Goal: Task Accomplishment & Management: Use online tool/utility

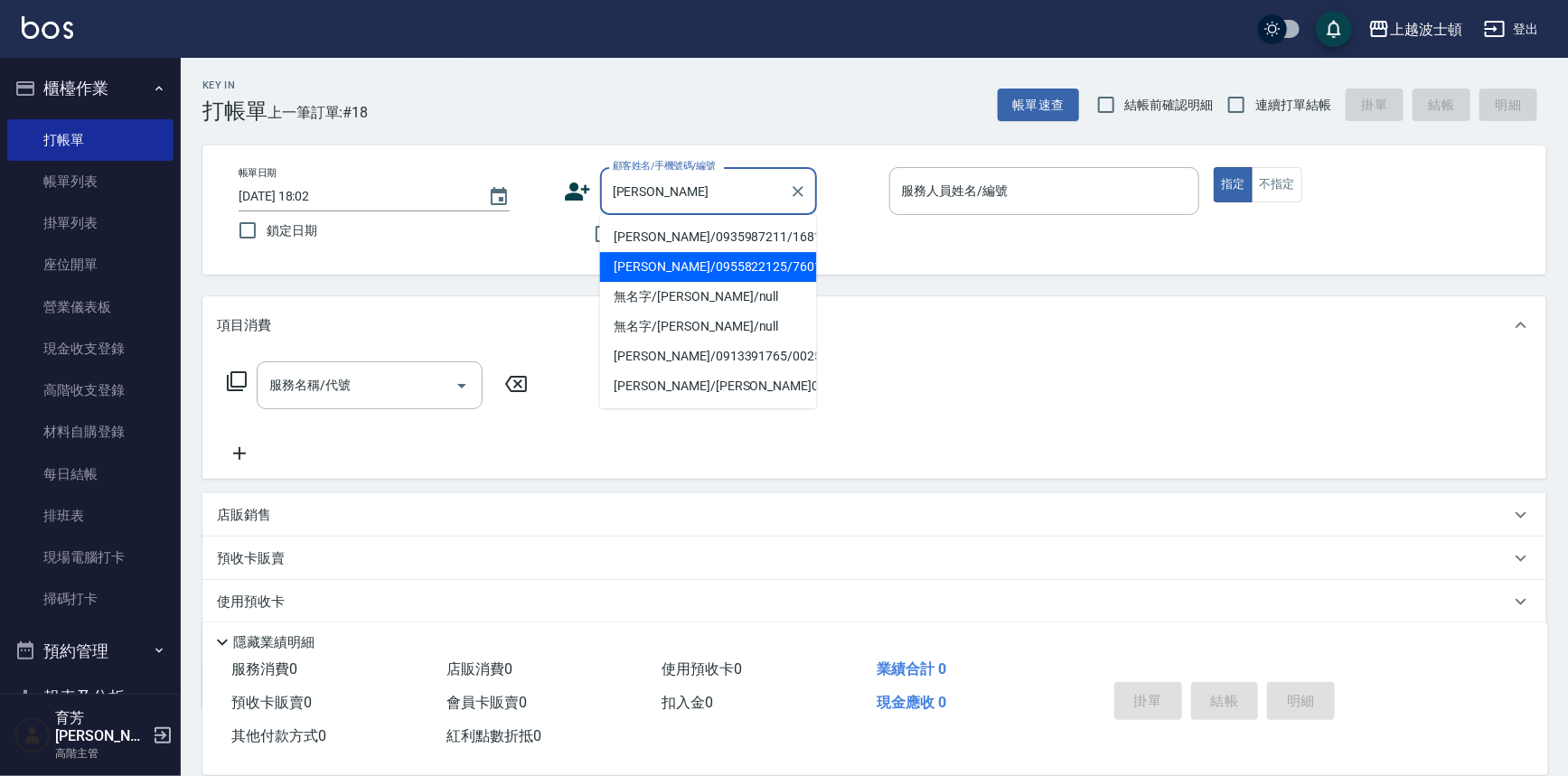
click at [690, 260] on li "[PERSON_NAME]/0955822125/760120" at bounding box center [709, 267] width 217 height 30
type input "[PERSON_NAME]/0955822125/760120"
type input "思思-35"
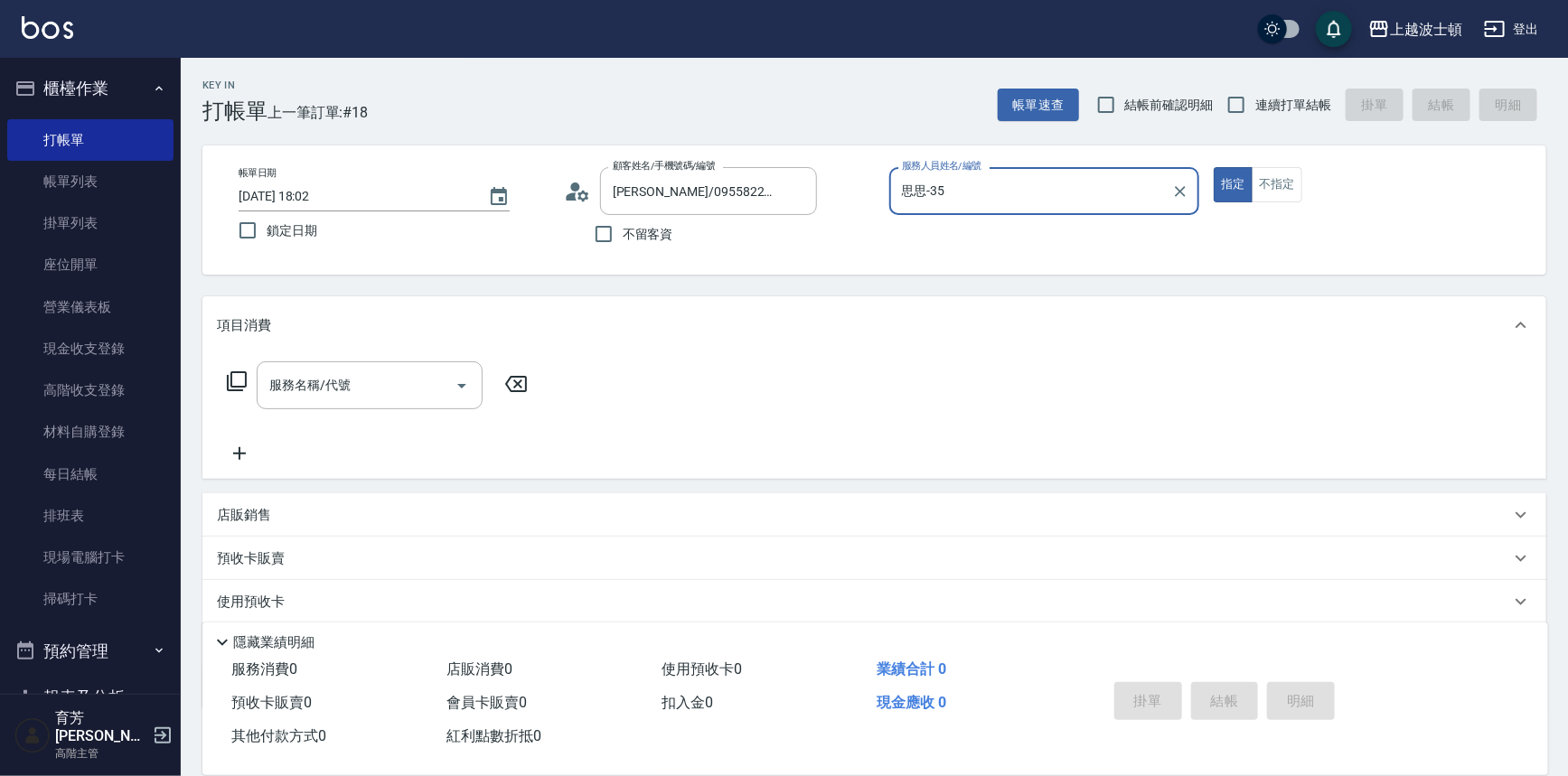
click at [1213, 167] on button "指定" at bounding box center [1233, 185] width 39 height 35
type button "true"
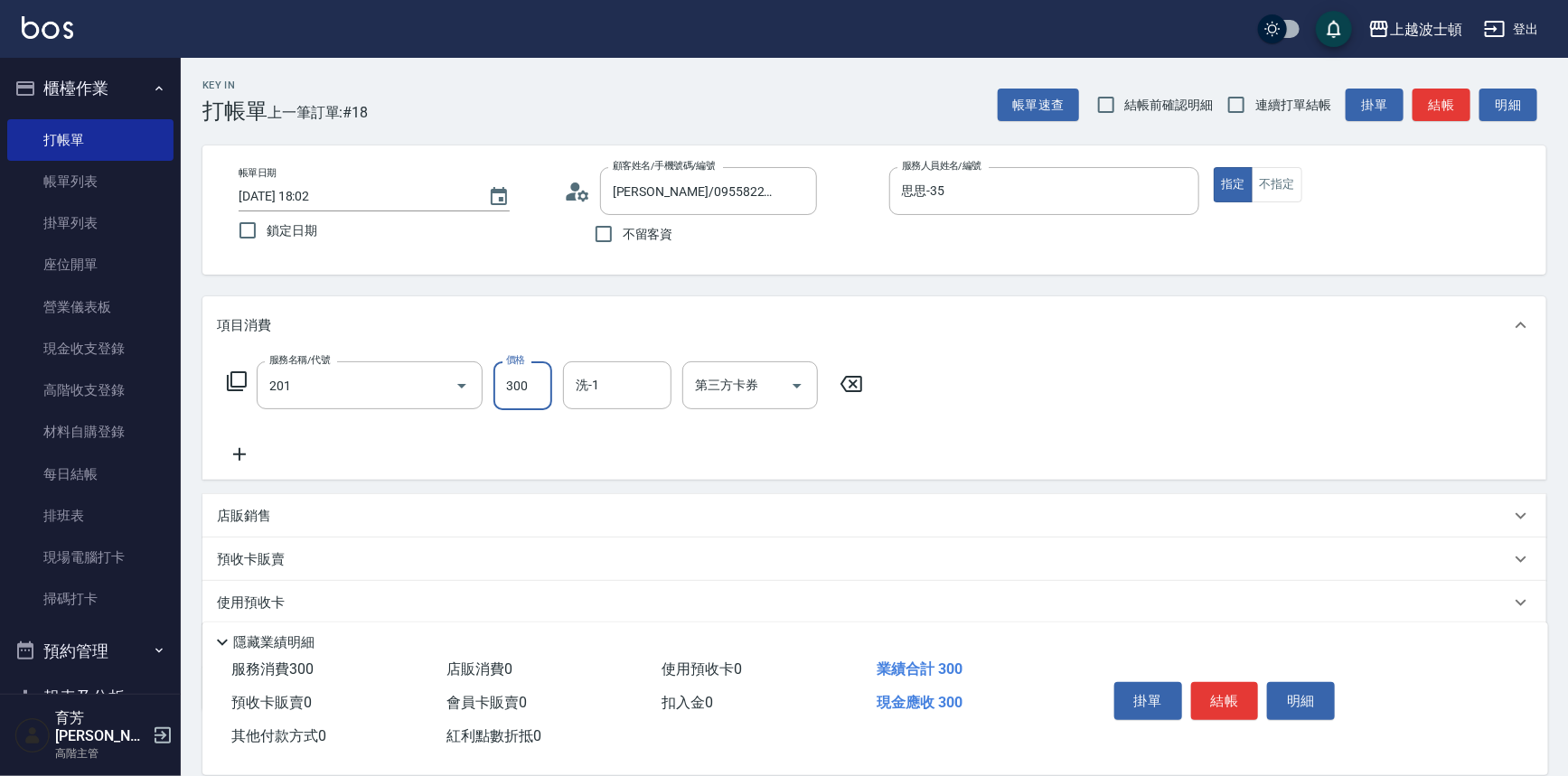
type input "洗髮(201)"
type input "思思-35"
click at [1227, 694] on button "結帳" at bounding box center [1224, 701] width 67 height 38
